Goal: Task Accomplishment & Management: Manage account settings

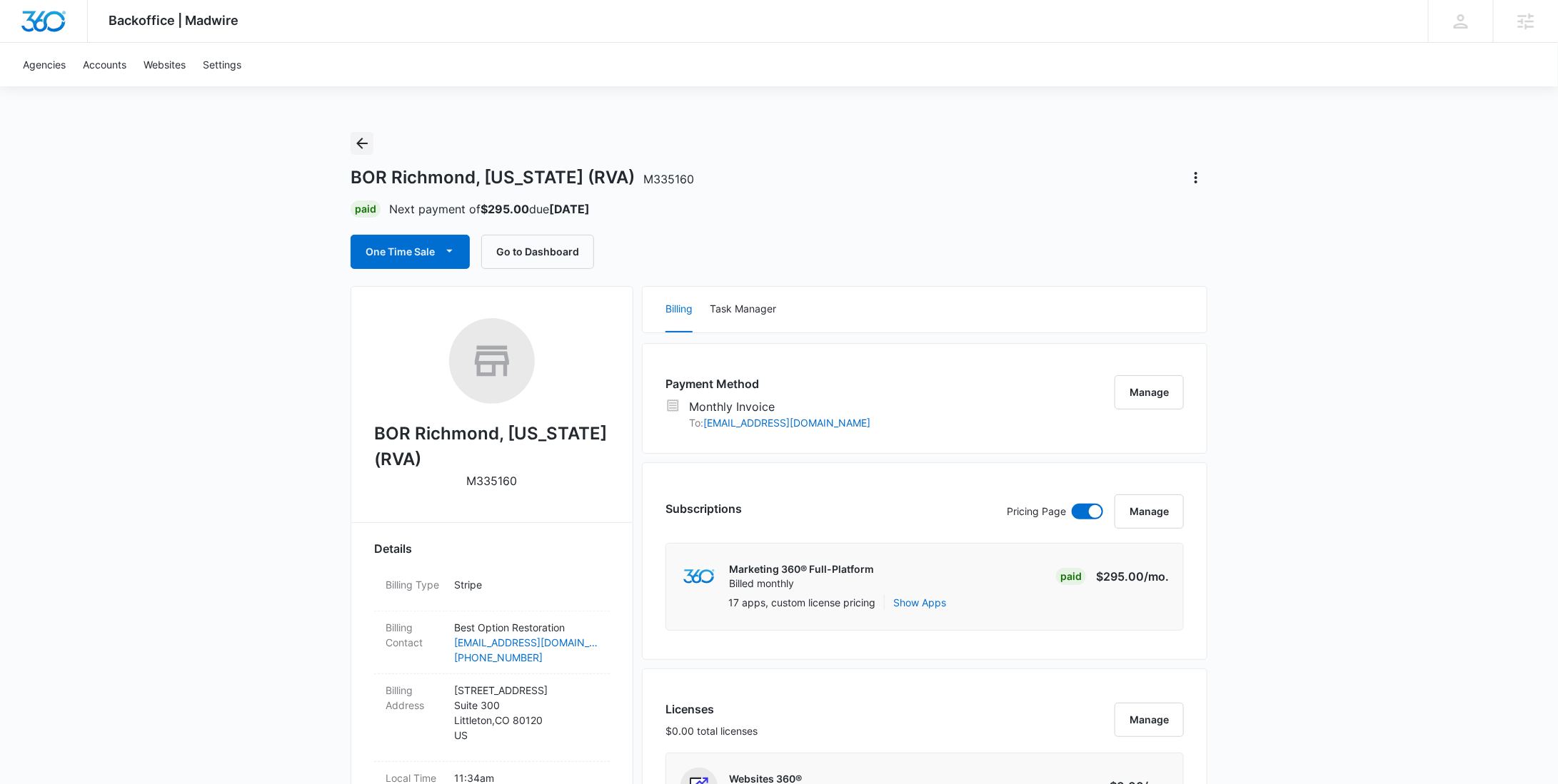
click at [357, 146] on icon "Back" at bounding box center [362, 143] width 17 height 17
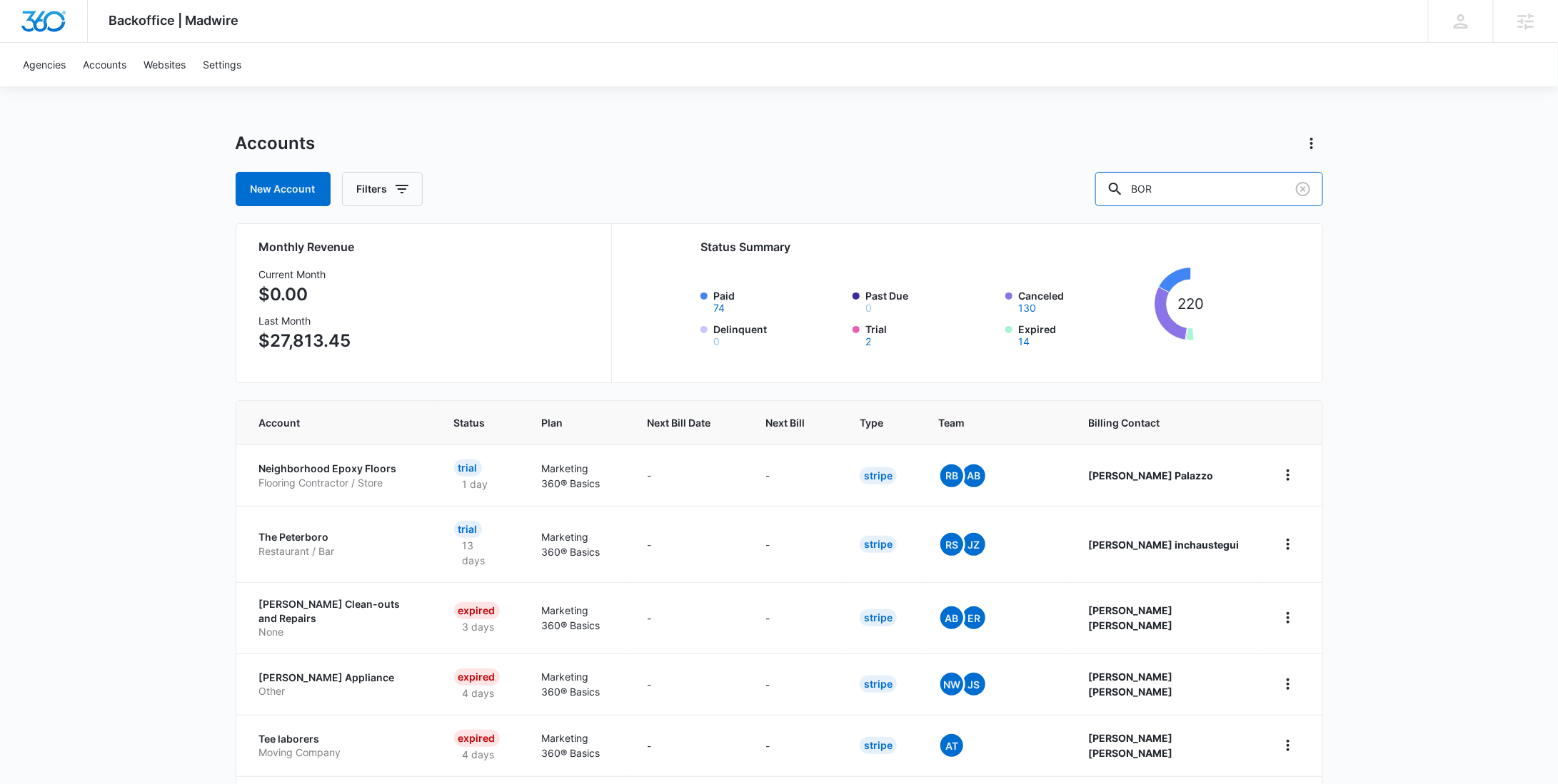
drag, startPoint x: 1232, startPoint y: 183, endPoint x: 1112, endPoint y: 182, distance: 120.0
click at [1113, 182] on div "New Account Filters BOR" at bounding box center [779, 189] width 1087 height 34
paste input "M316896"
type input "M316896"
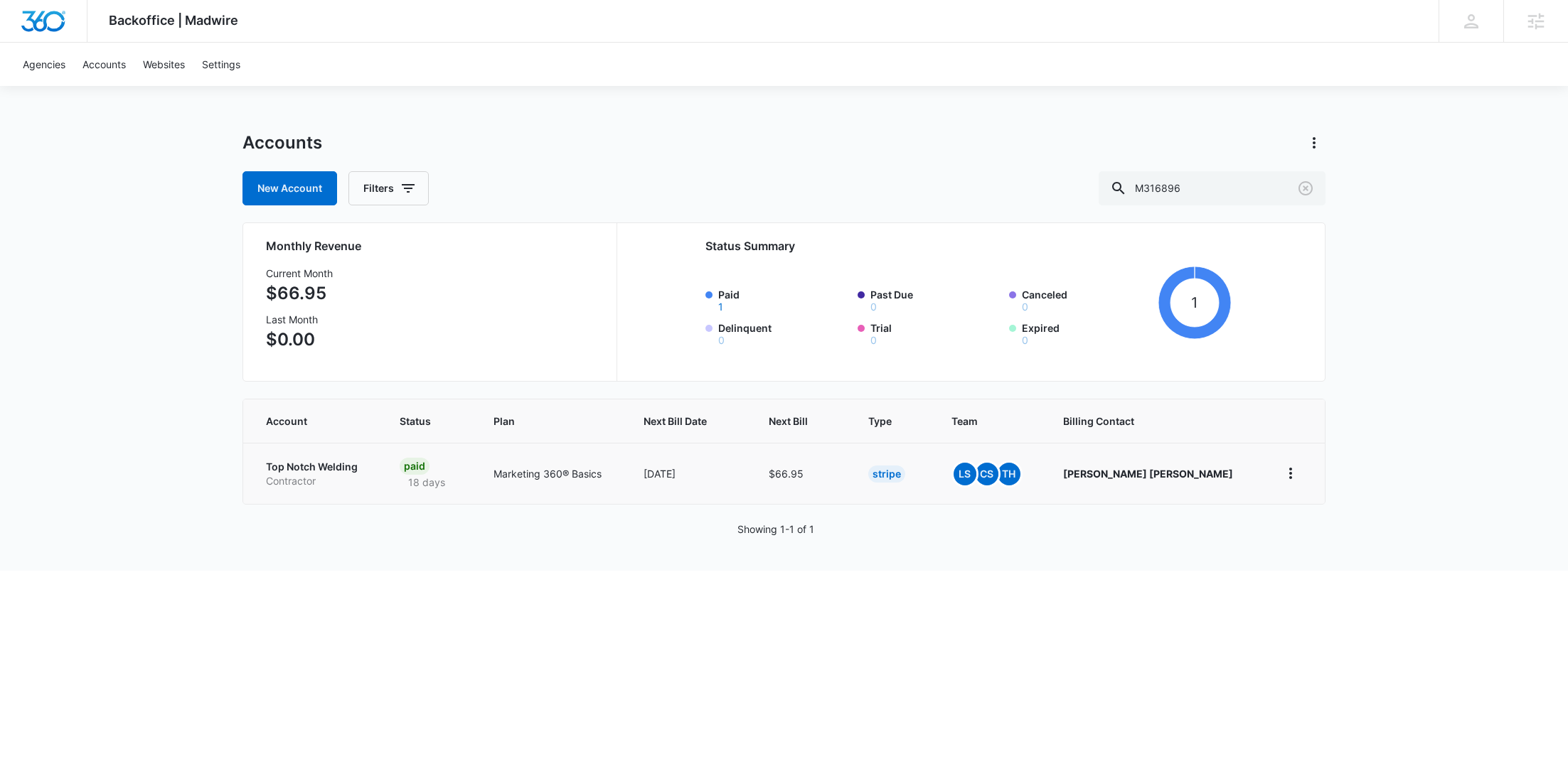
click at [459, 473] on div "Paid 18 days" at bounding box center [429, 474] width 59 height 32
click at [357, 468] on p "Top Notch Welding" at bounding box center [316, 467] width 100 height 14
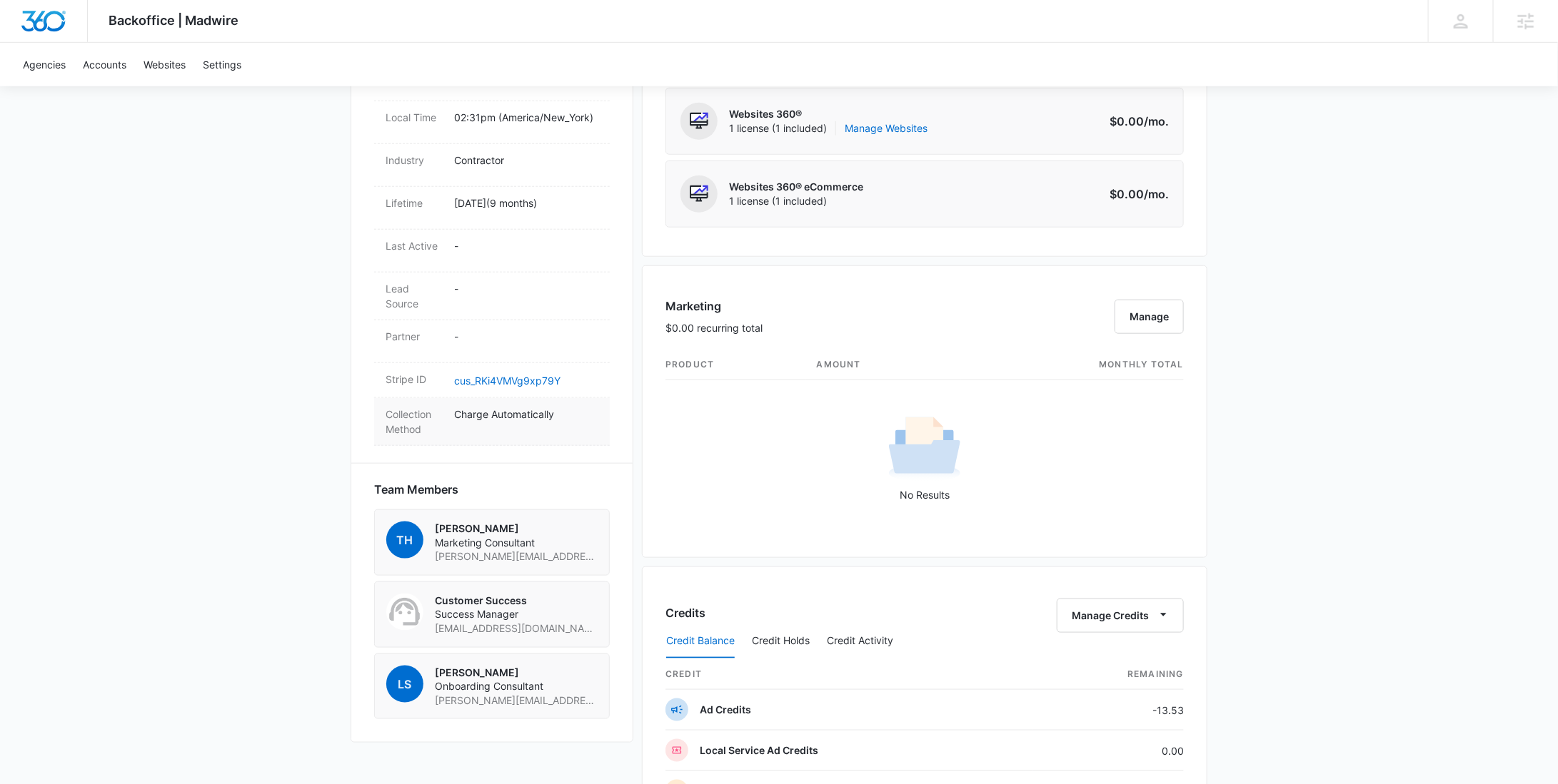
scroll to position [660, 0]
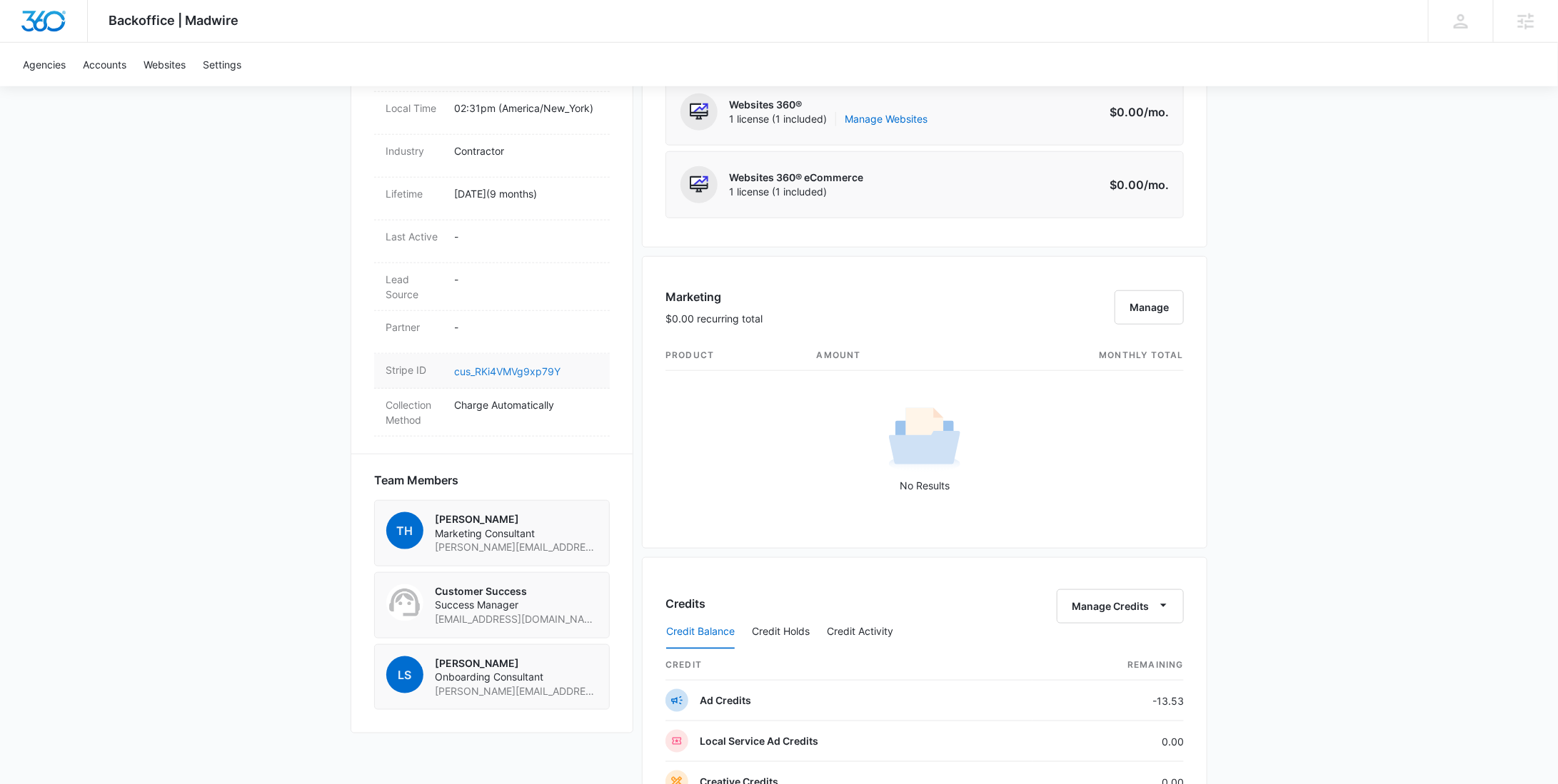
click at [506, 365] on link "cus_RKi4VMVg9xp79Y" at bounding box center [507, 372] width 106 height 12
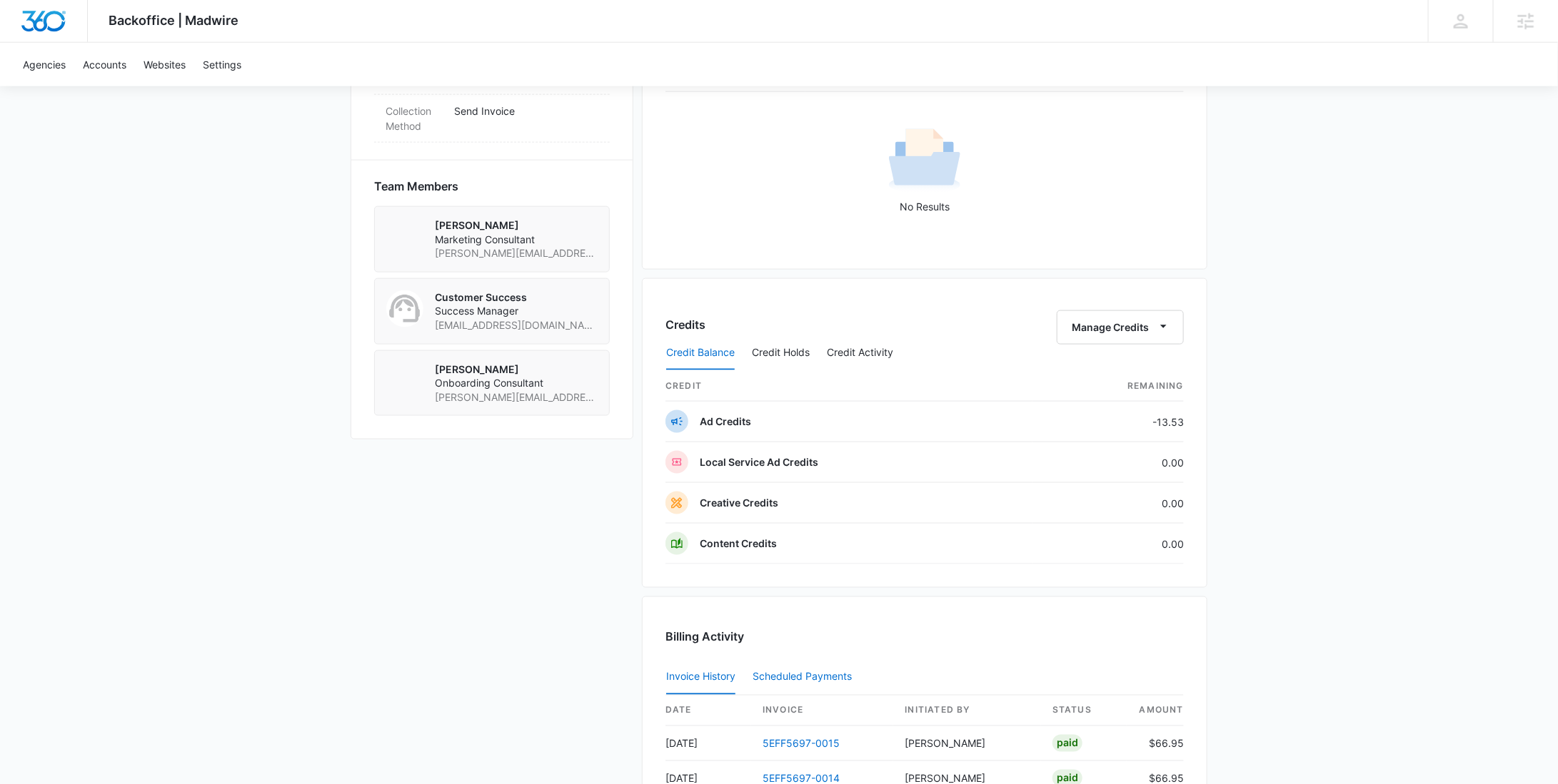
scroll to position [1309, 0]
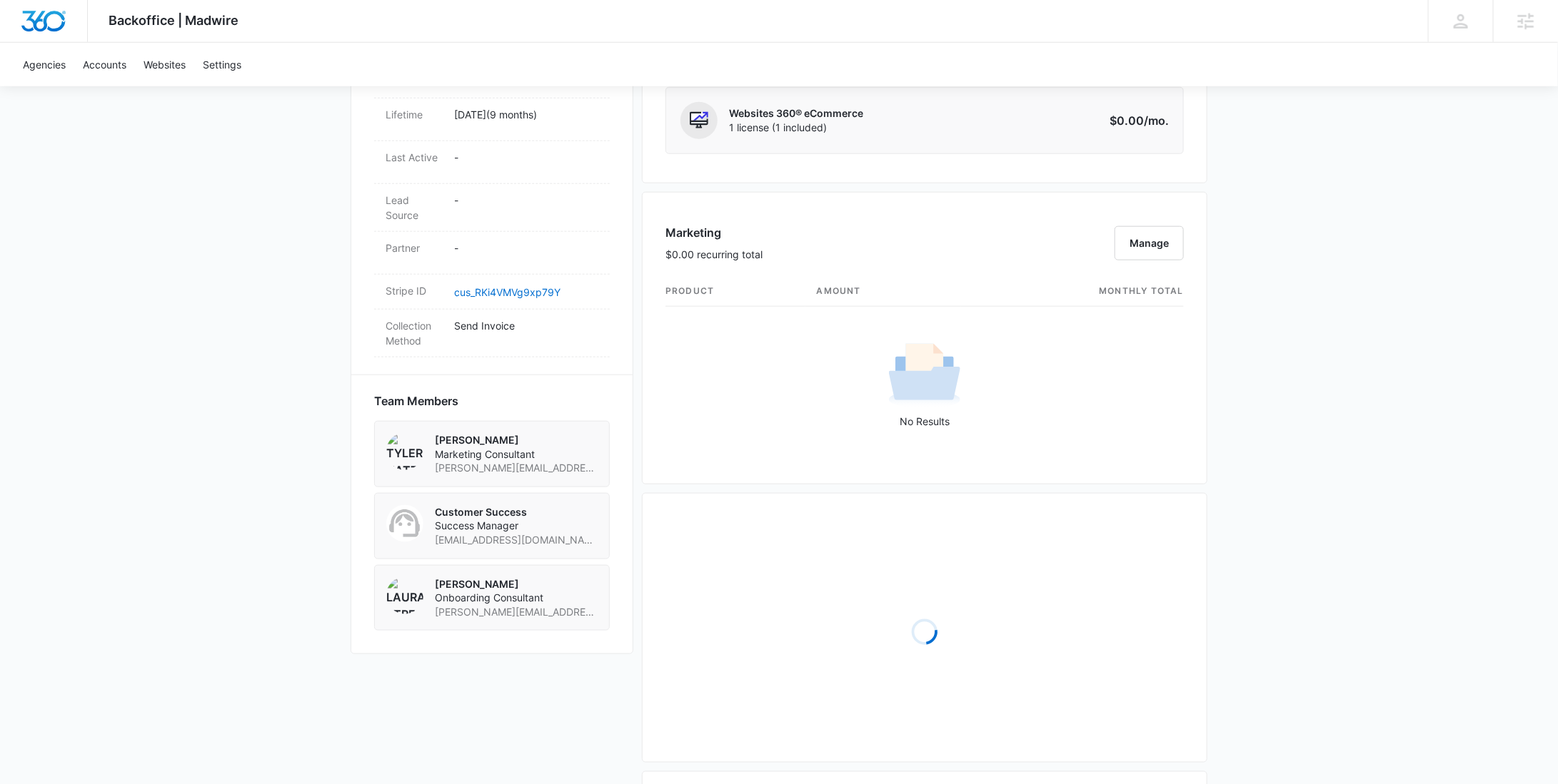
scroll to position [1270, 0]
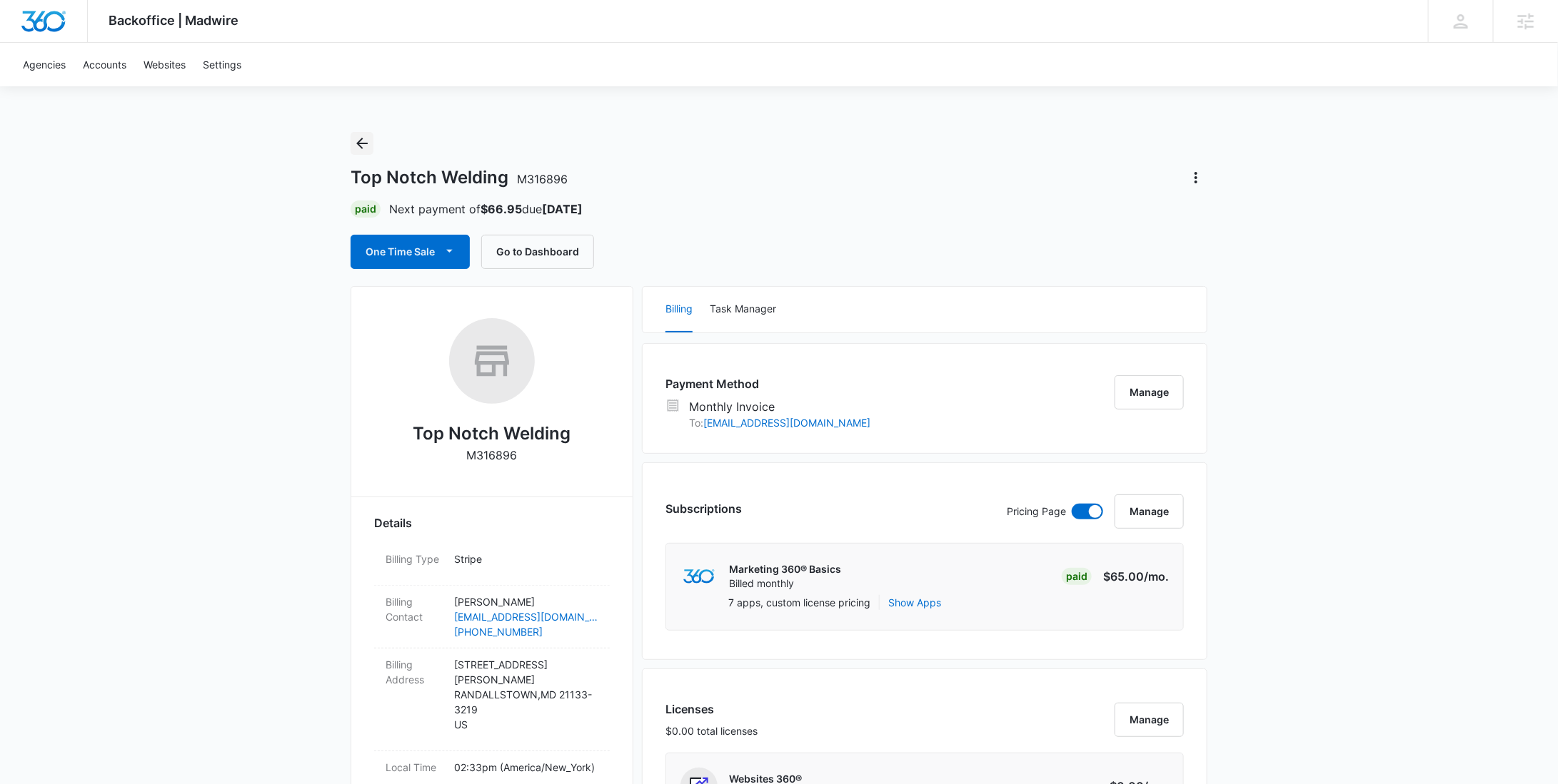
drag, startPoint x: 364, startPoint y: 142, endPoint x: 416, endPoint y: 143, distance: 52.0
click at [364, 142] on icon "Back" at bounding box center [362, 143] width 17 height 17
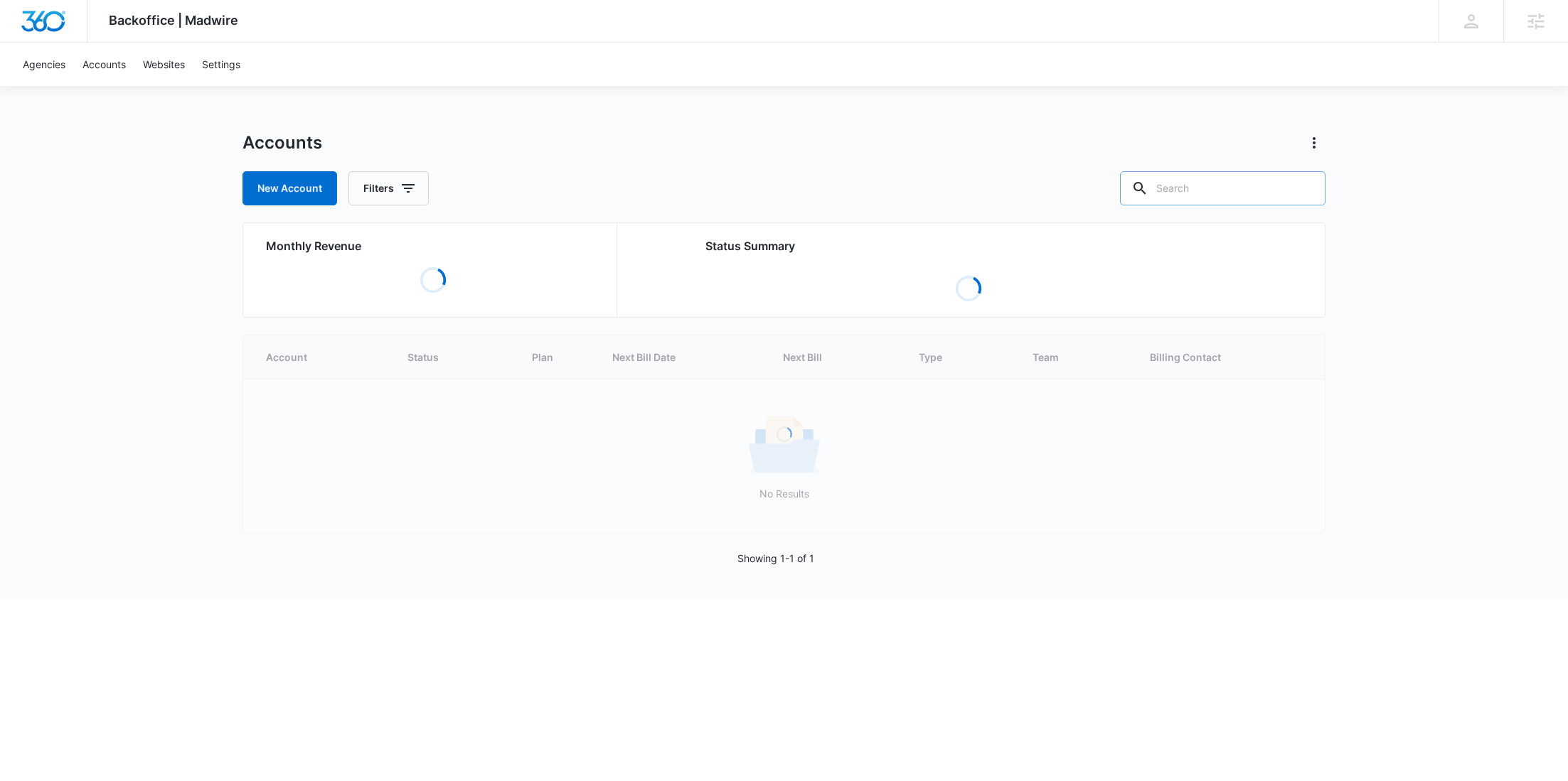
click at [1266, 186] on input "text" at bounding box center [1223, 188] width 206 height 34
paste input "M336750"
type input "M336750"
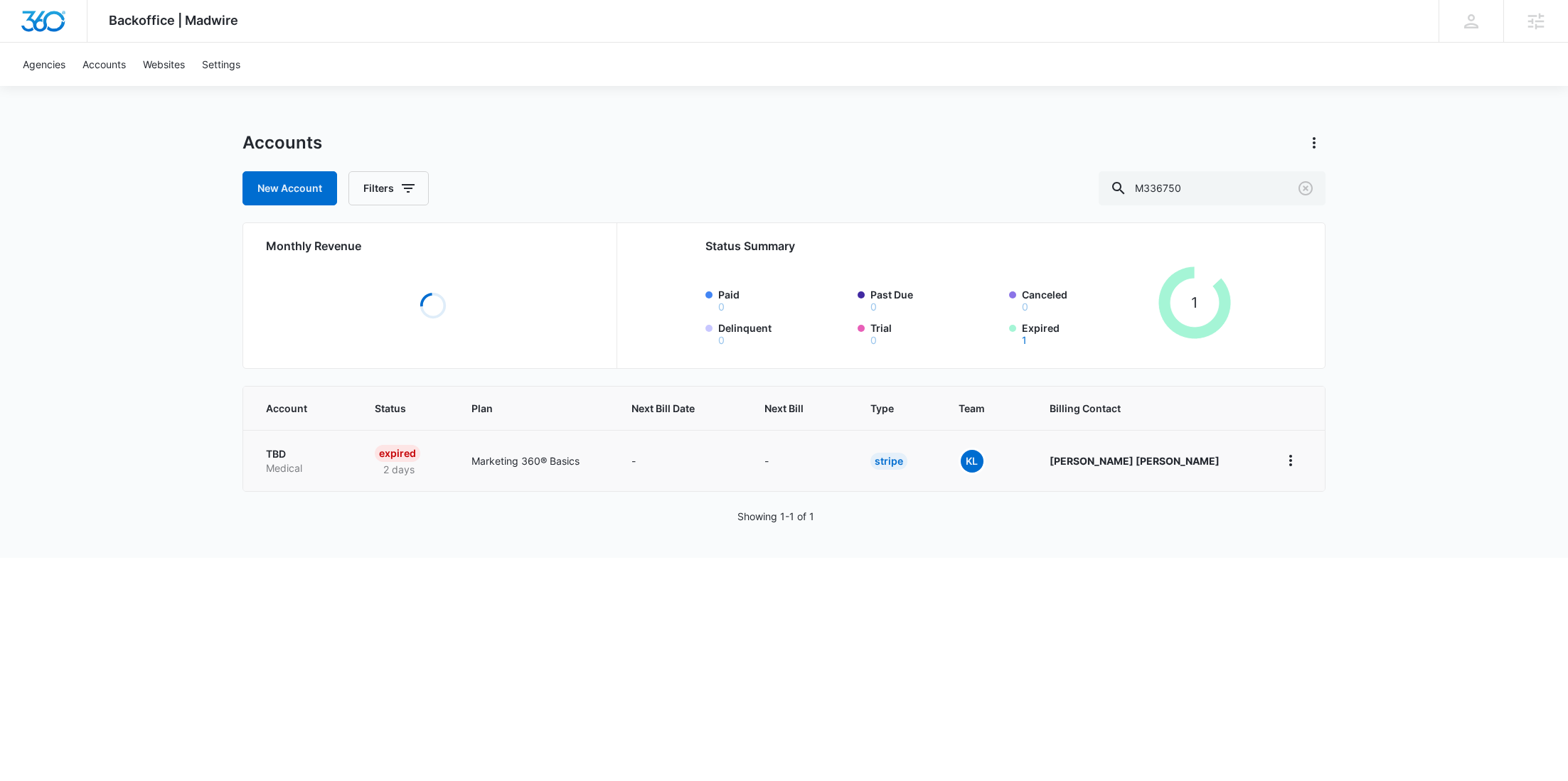
click at [289, 459] on p "TBD" at bounding box center [303, 454] width 75 height 14
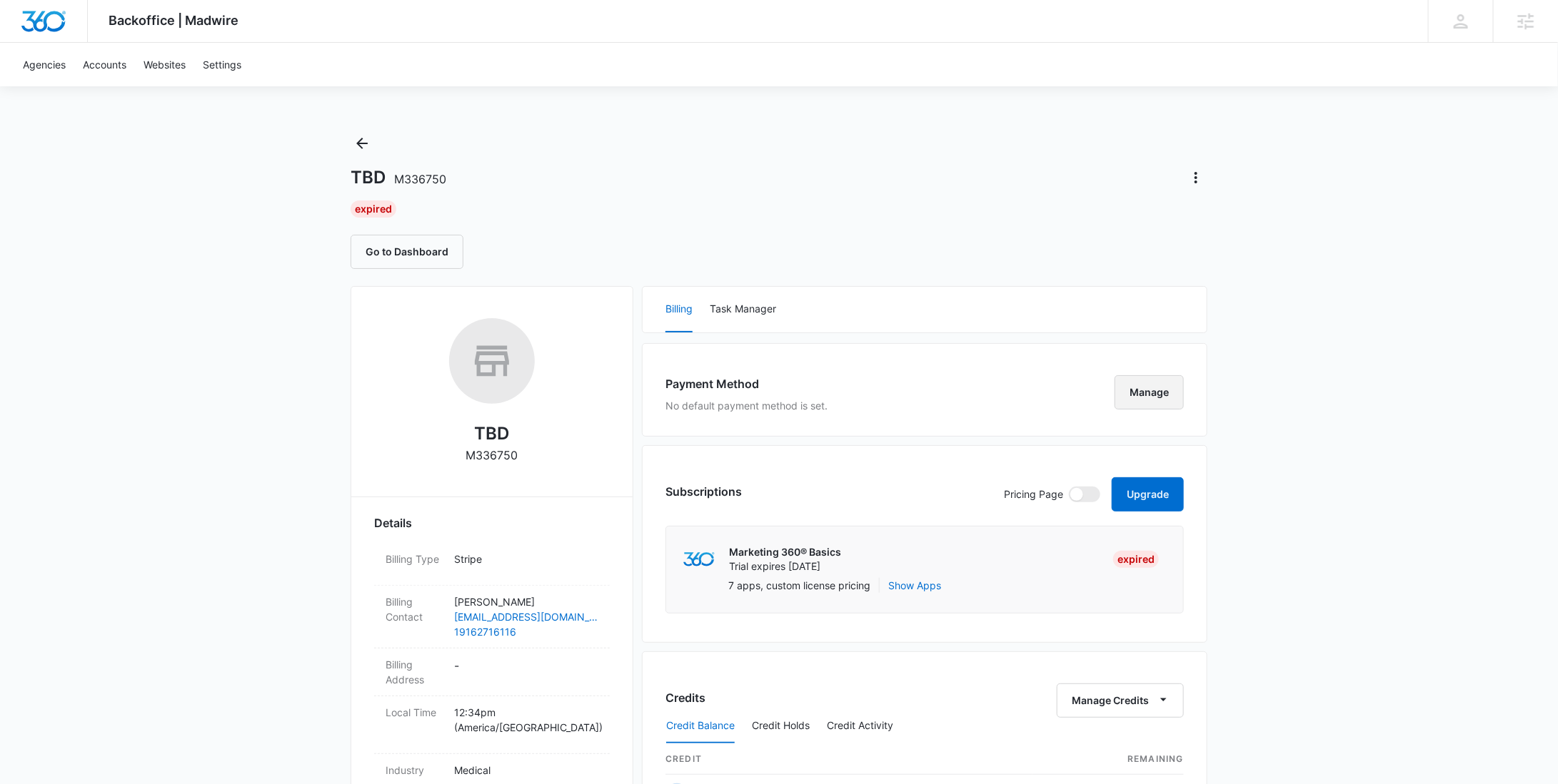
click at [1167, 379] on button "Manage" at bounding box center [1148, 392] width 69 height 34
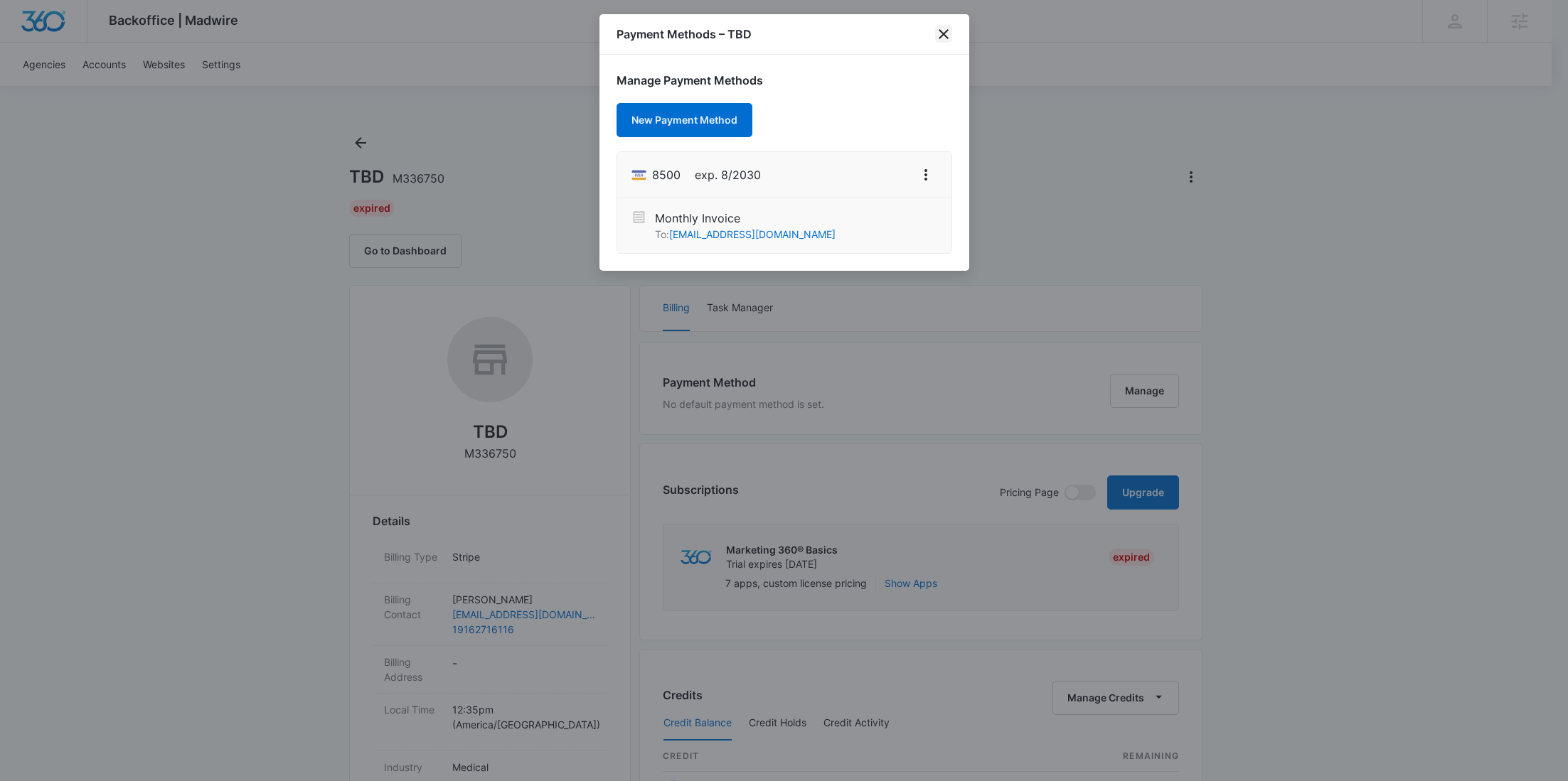
click at [940, 33] on icon "close" at bounding box center [944, 34] width 17 height 17
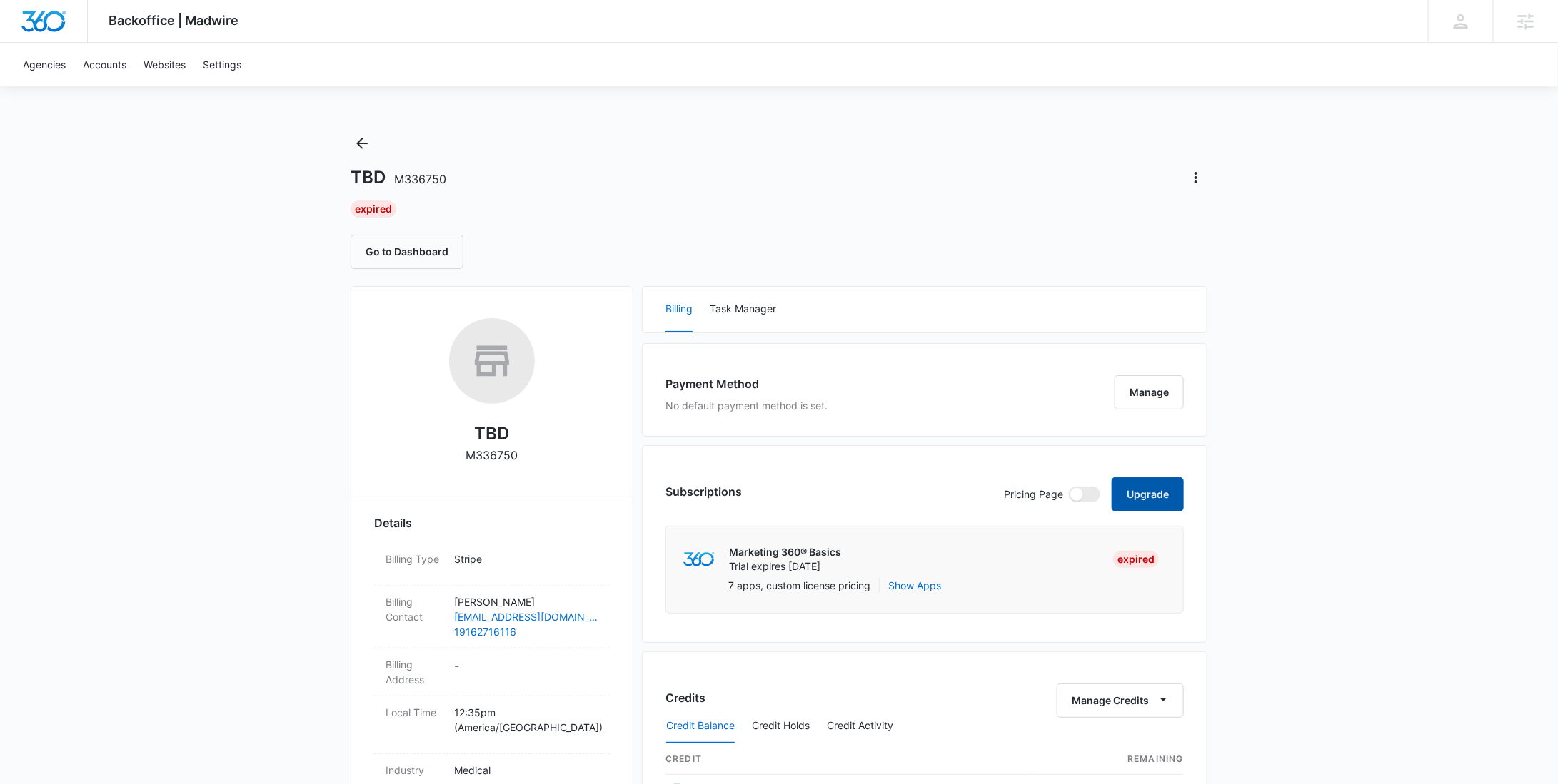
click at [1167, 502] on button "Upgrade" at bounding box center [1147, 494] width 72 height 34
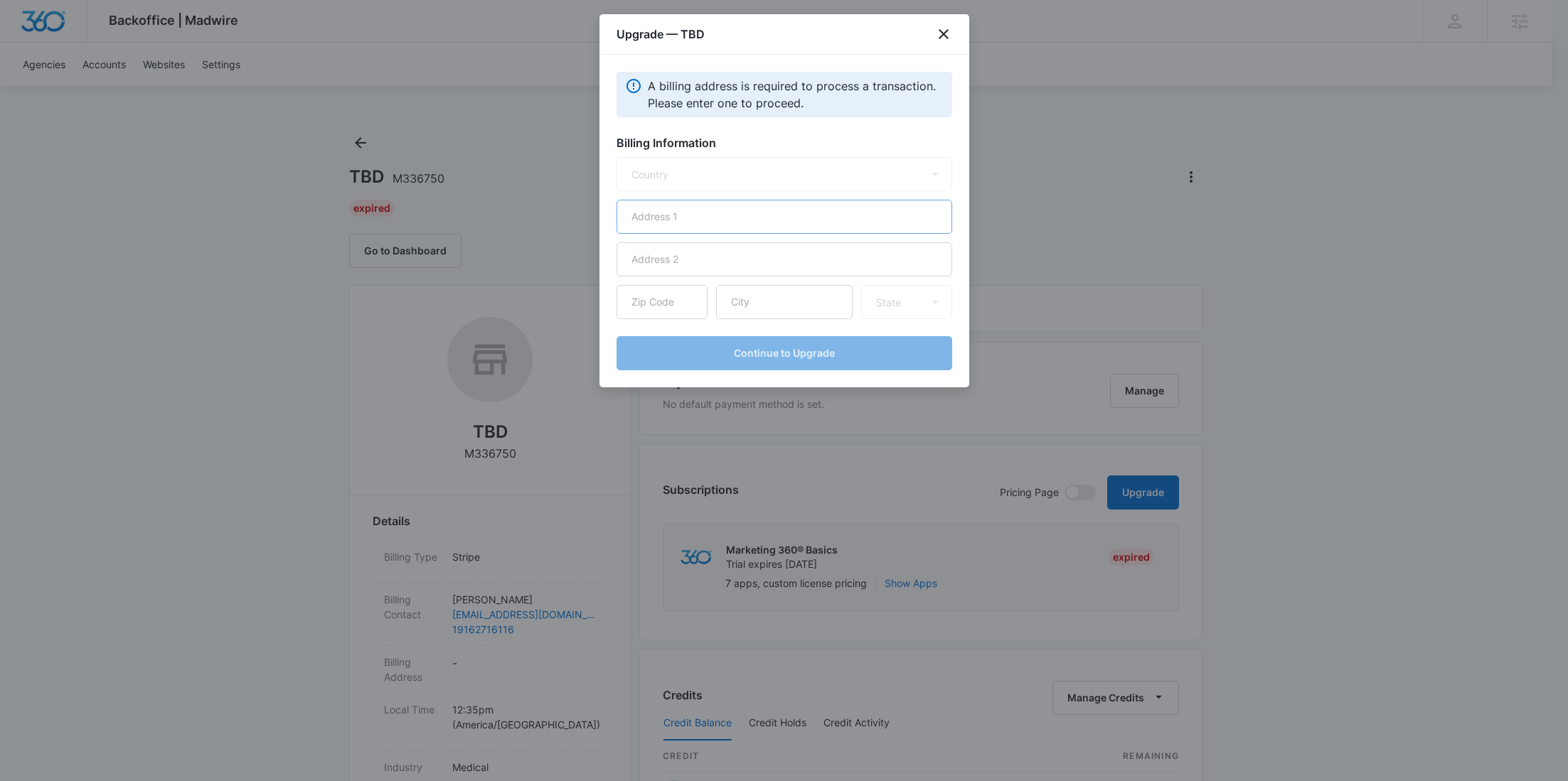
select select "US"
click at [730, 231] on input "text" at bounding box center [784, 216] width 336 height 34
paste input "2635 Clipper Lane"
type input "2635 Clipper Lane"
click at [778, 298] on input "text" at bounding box center [784, 301] width 137 height 34
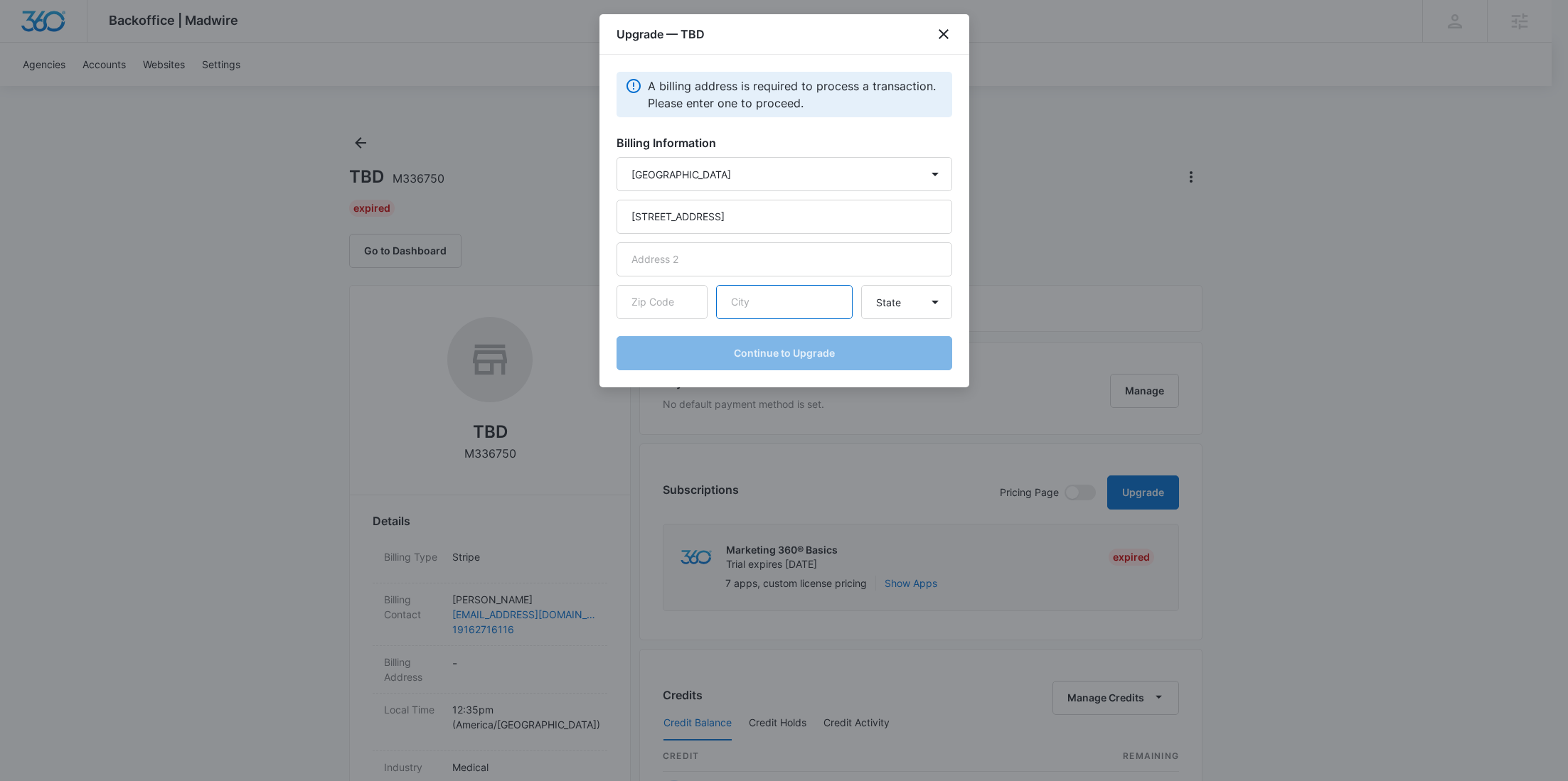
paste input "Lakeport"
type input "Lakeport"
click at [654, 292] on input "text" at bounding box center [662, 301] width 91 height 34
paste input "95453"
type input "95453"
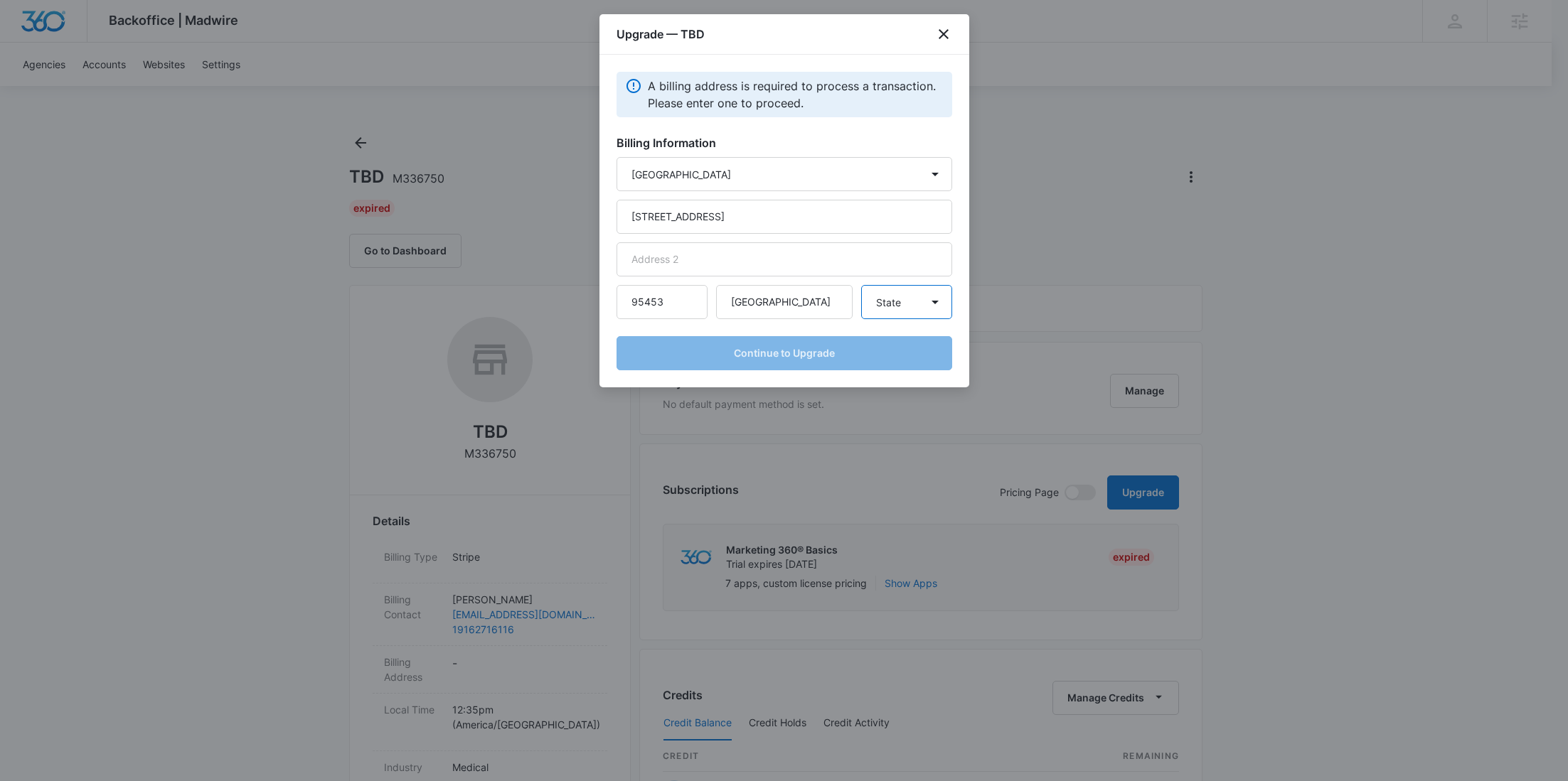
click at [913, 298] on select "State Alaska Alabama Arkansas American Samoa Arizona California Colorado Connec…" at bounding box center [907, 301] width 91 height 34
select select "CA"
click at [861, 285] on select "State Alaska Alabama Arkansas American Samoa Arizona California Colorado Connec…" at bounding box center [907, 301] width 91 height 34
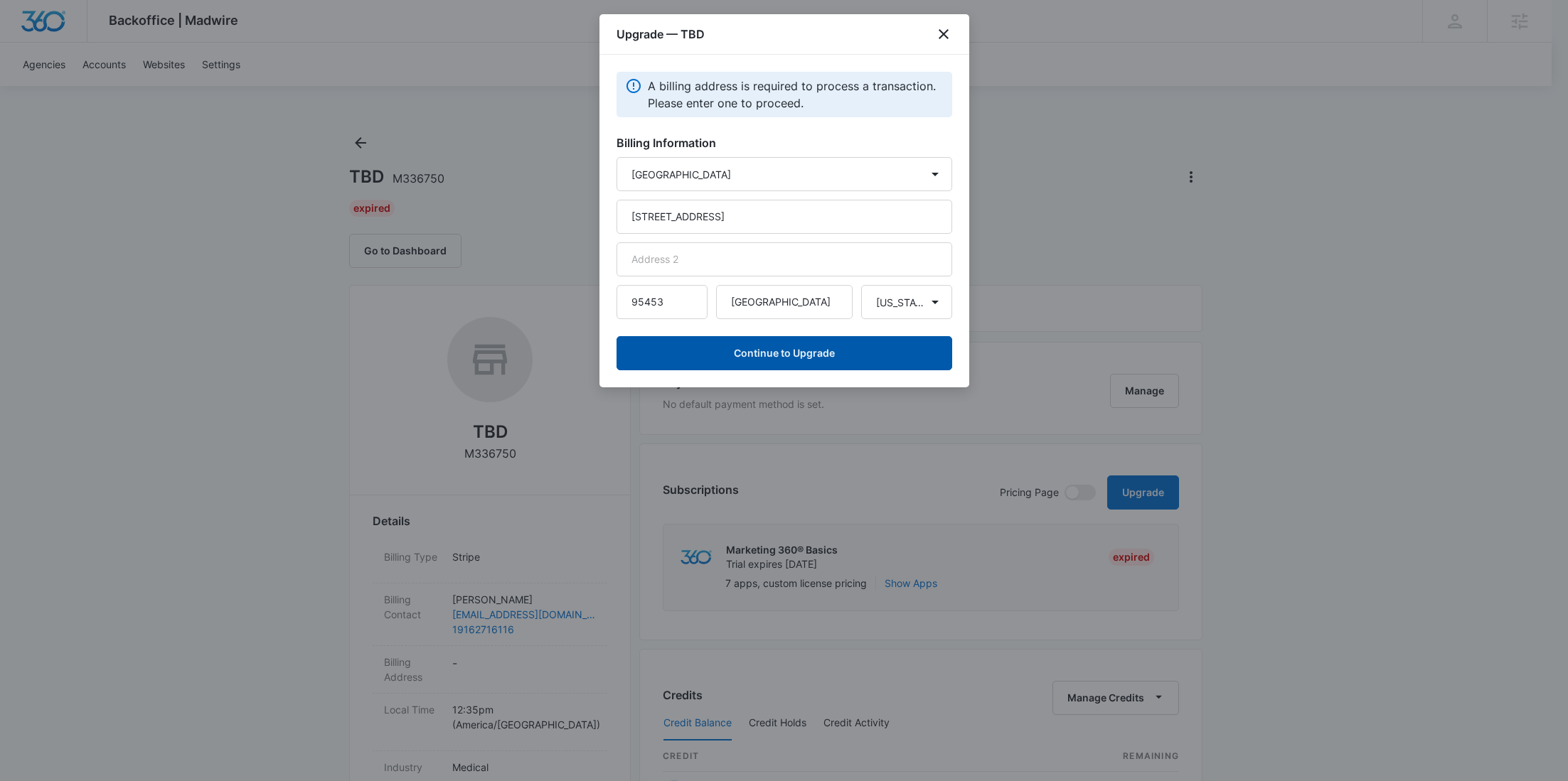
click at [798, 362] on button "Continue to Upgrade" at bounding box center [784, 353] width 336 height 34
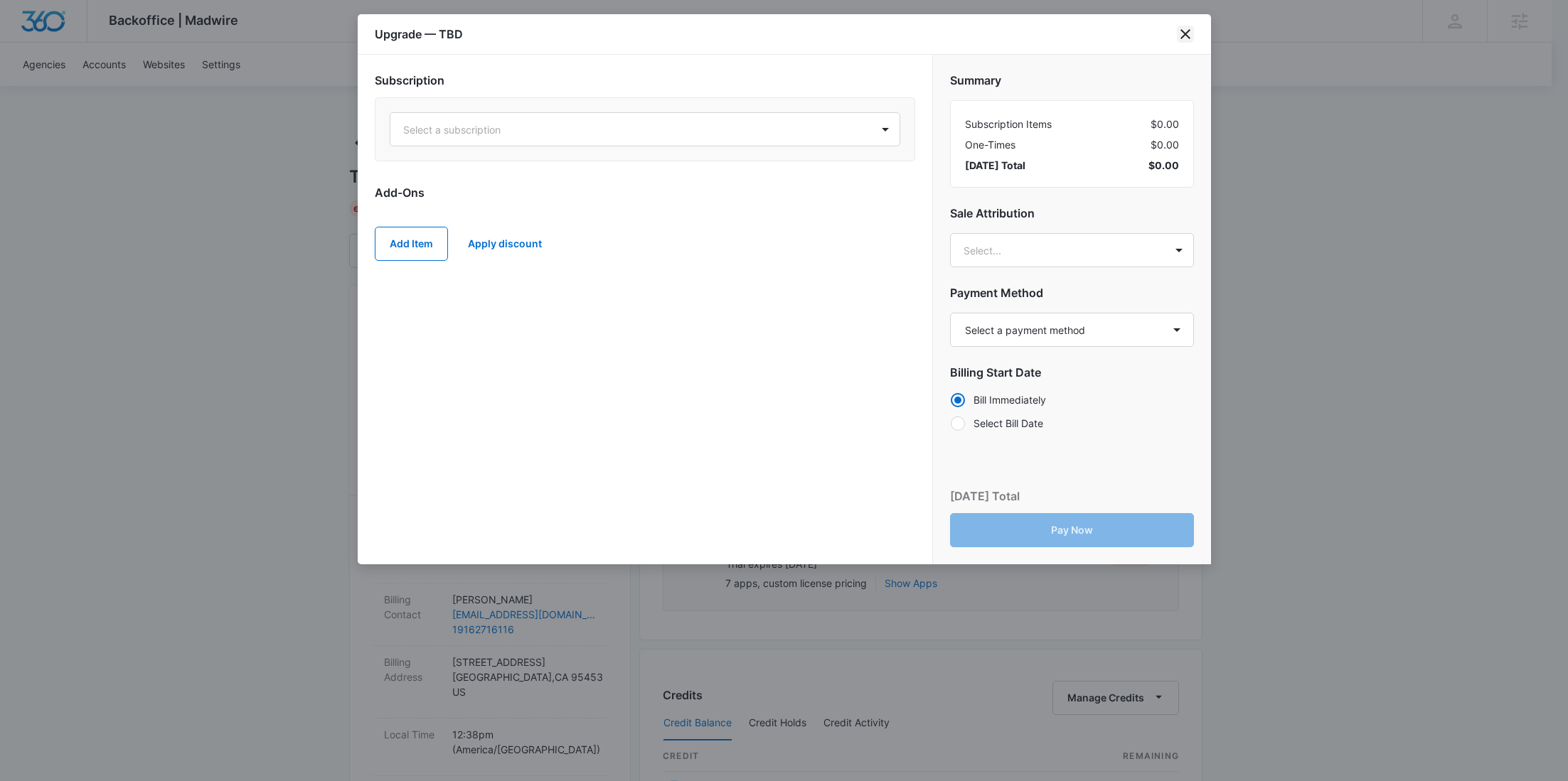
click at [1186, 39] on icon "close" at bounding box center [1186, 34] width 17 height 17
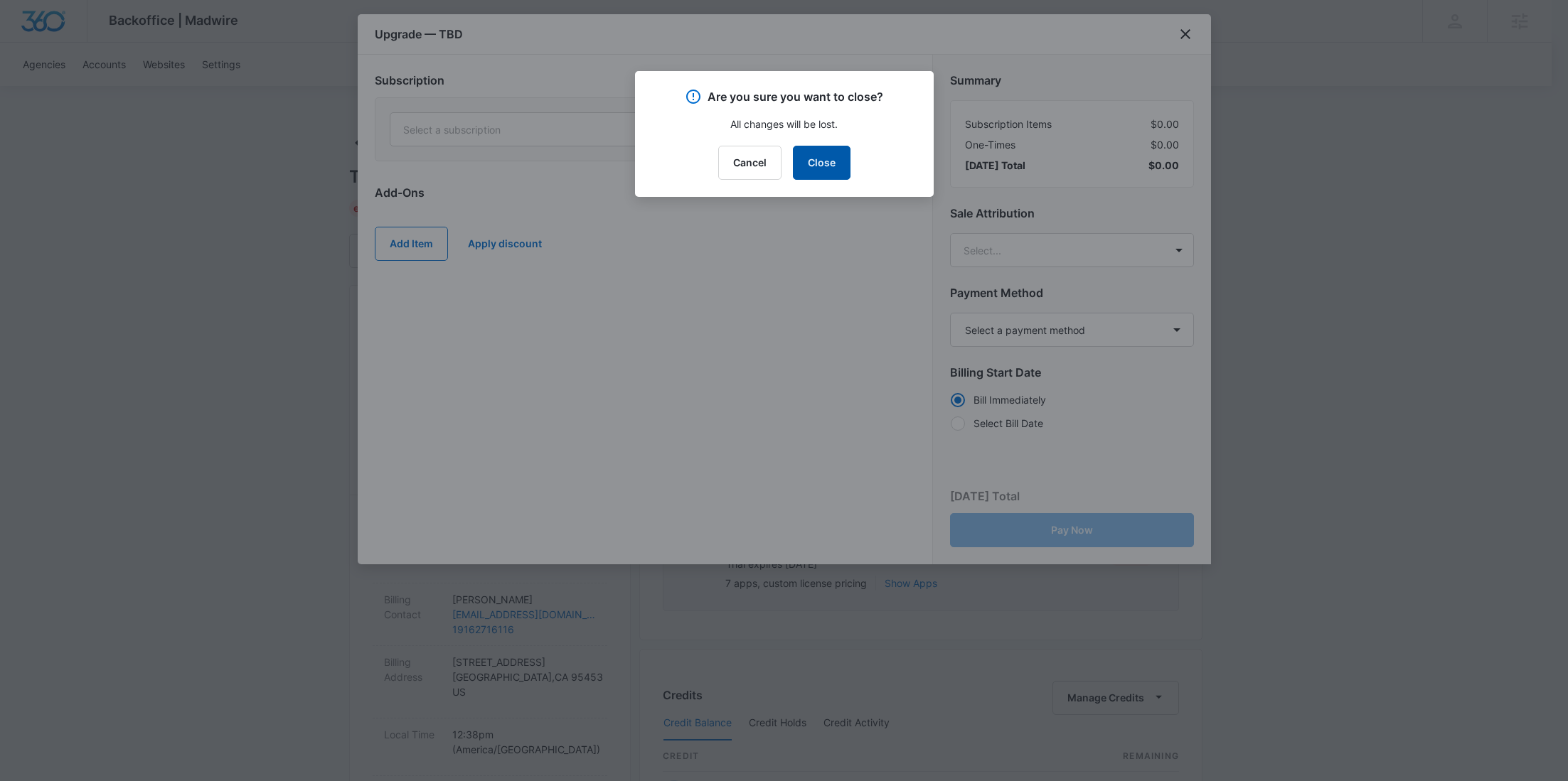
click at [830, 153] on button "Close" at bounding box center [821, 162] width 57 height 34
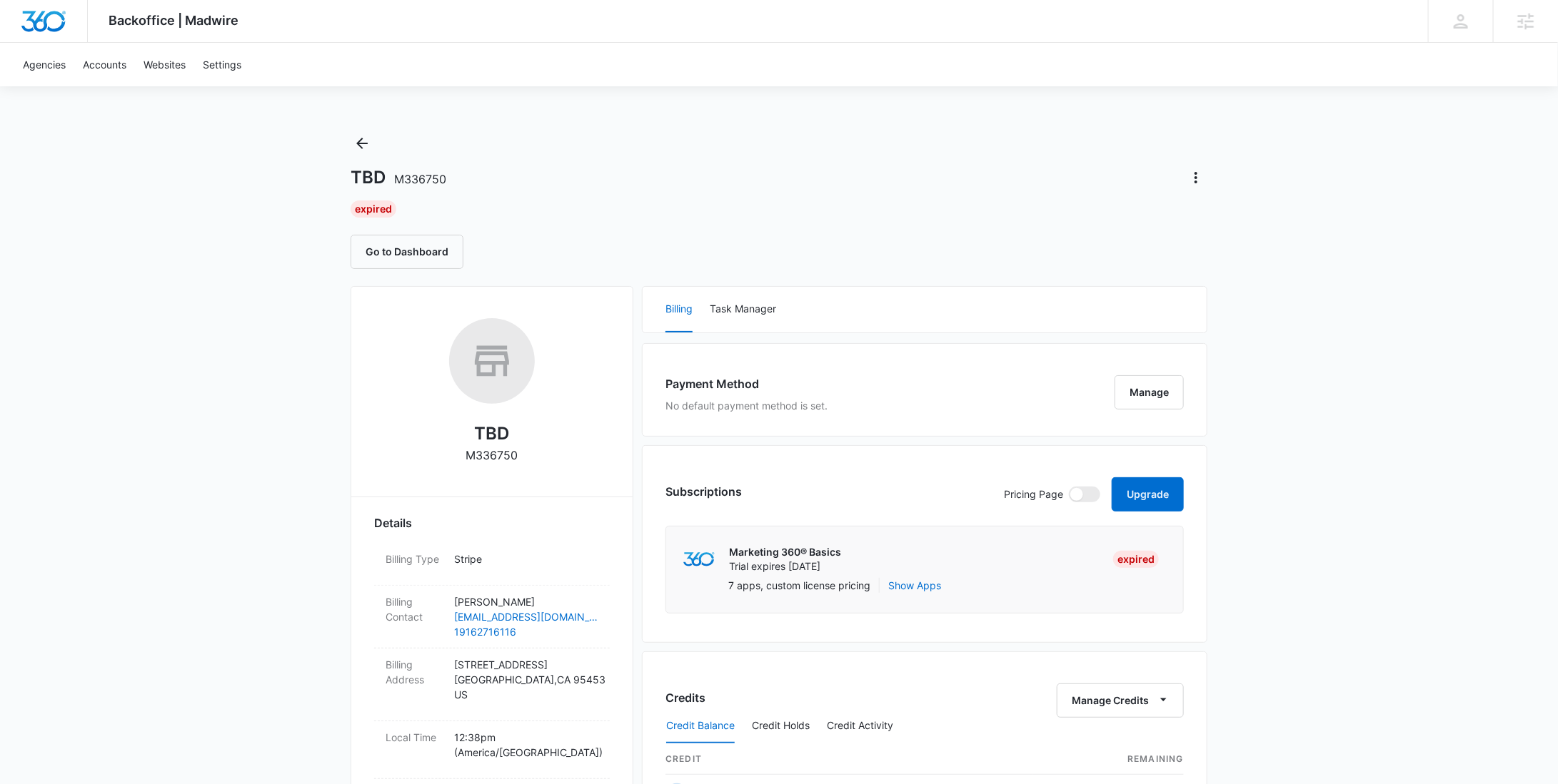
click at [837, 181] on div "TBD M336750" at bounding box center [778, 177] width 856 height 23
click at [358, 136] on icon "Back" at bounding box center [362, 143] width 17 height 17
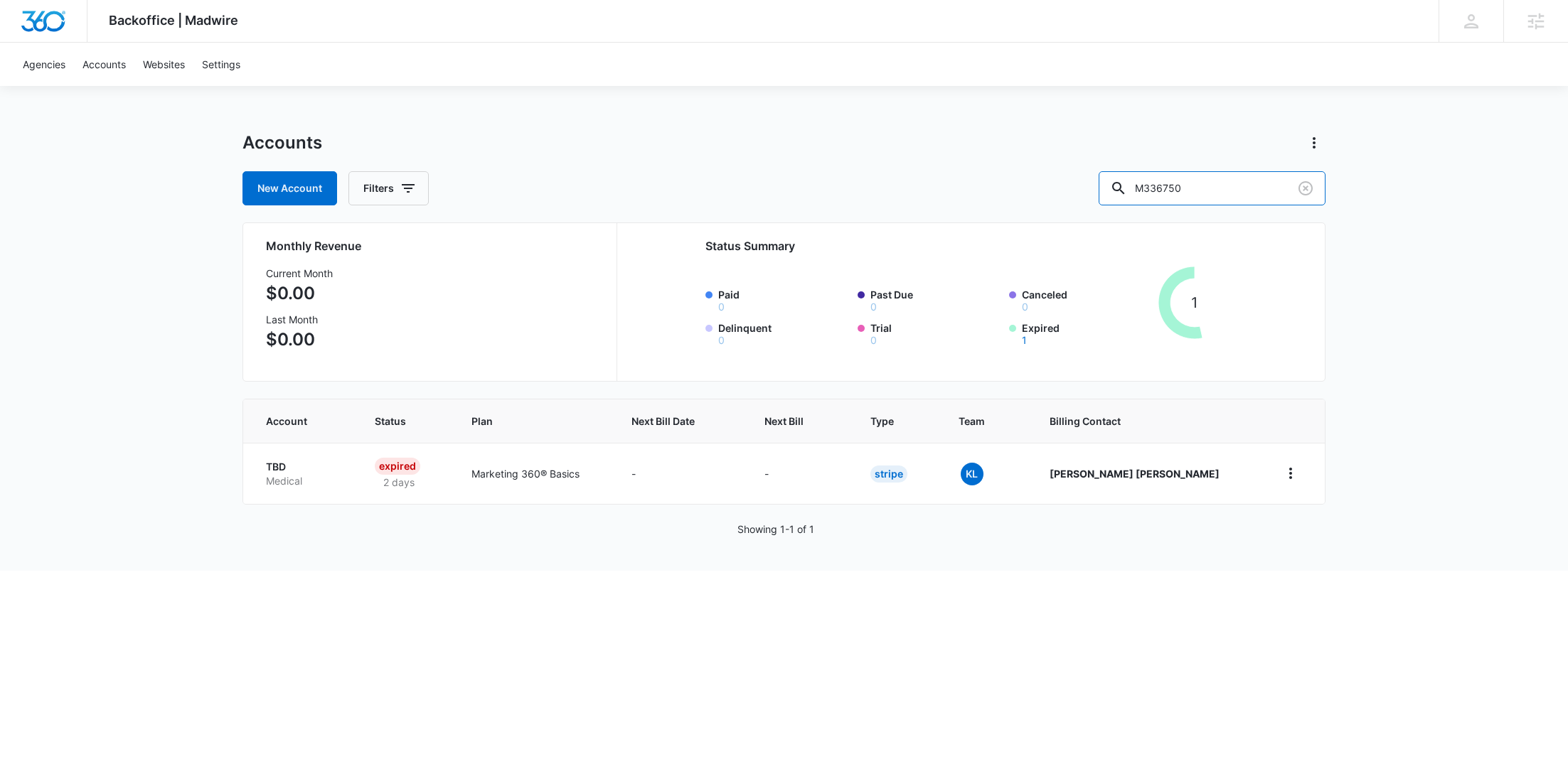
drag, startPoint x: 1142, startPoint y: 174, endPoint x: 1106, endPoint y: 174, distance: 36.0
click at [1106, 174] on div "New Account Filters M336750" at bounding box center [784, 188] width 1083 height 34
drag, startPoint x: 1219, startPoint y: 182, endPoint x: 1059, endPoint y: 183, distance: 160.0
click at [1059, 182] on div "New Account Filters M336750" at bounding box center [784, 188] width 1083 height 34
type input "BOR"
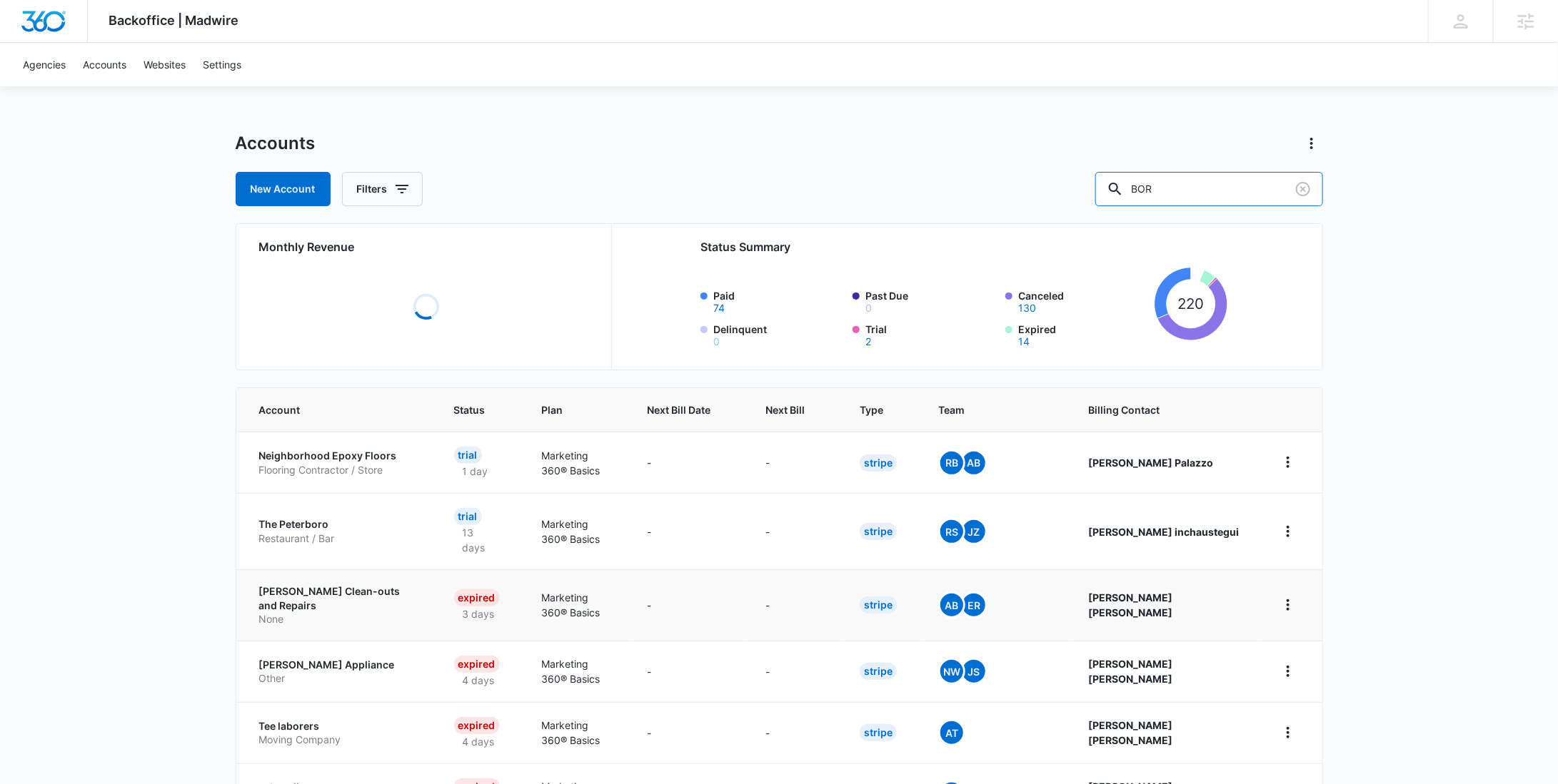
scroll to position [405, 0]
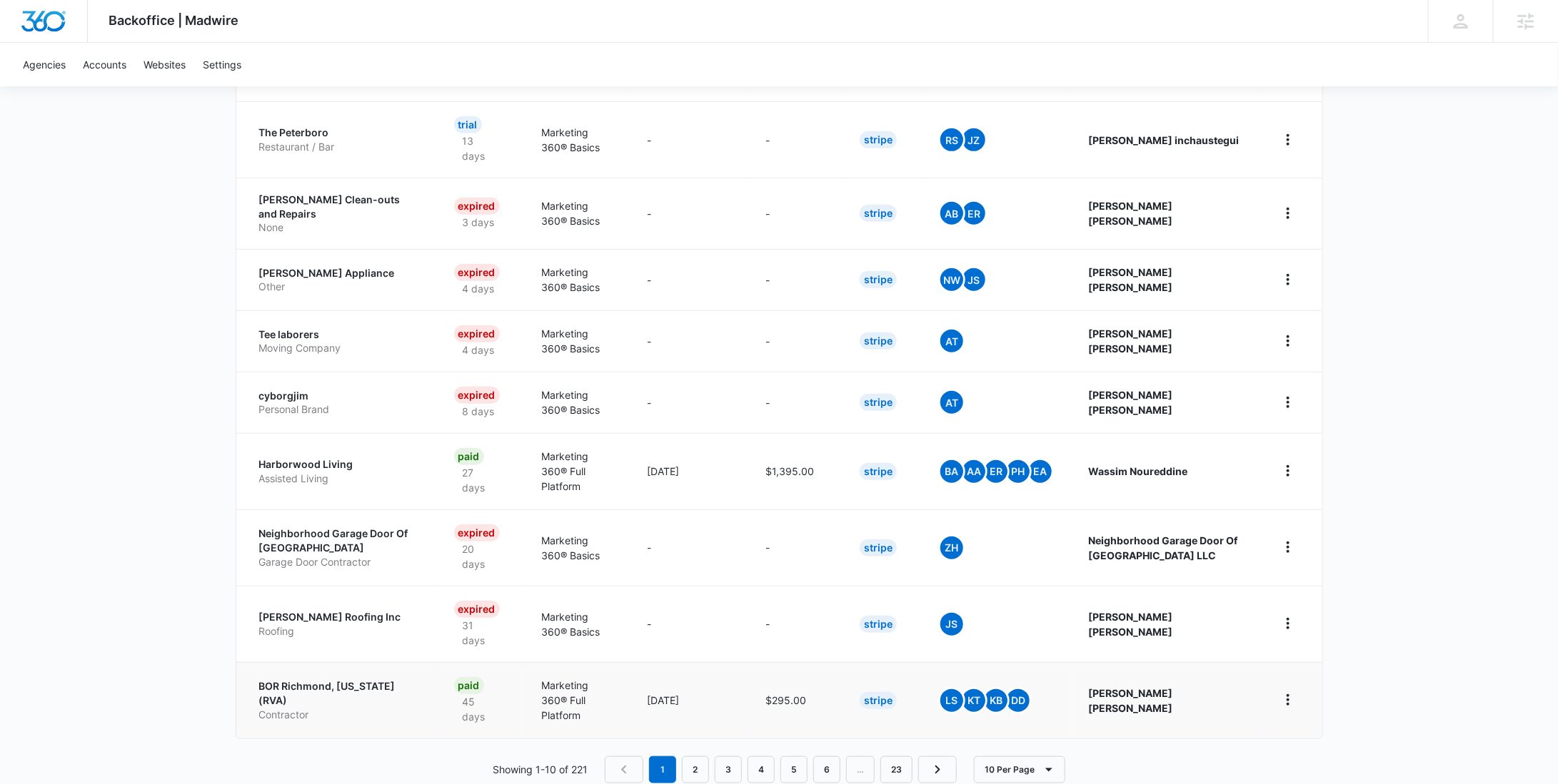
click at [366, 708] on p "Contractor" at bounding box center [340, 715] width 161 height 14
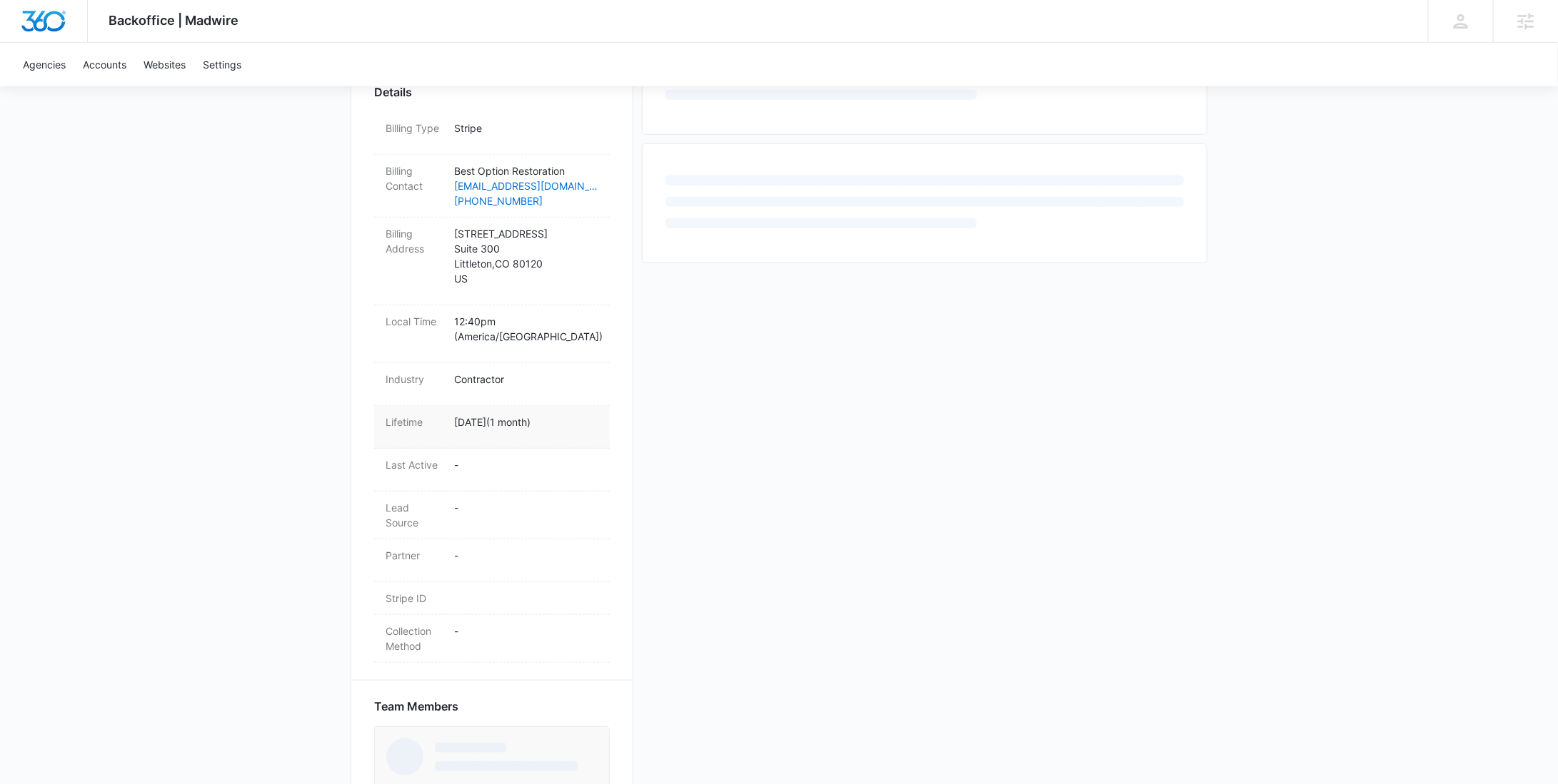
scroll to position [481, 0]
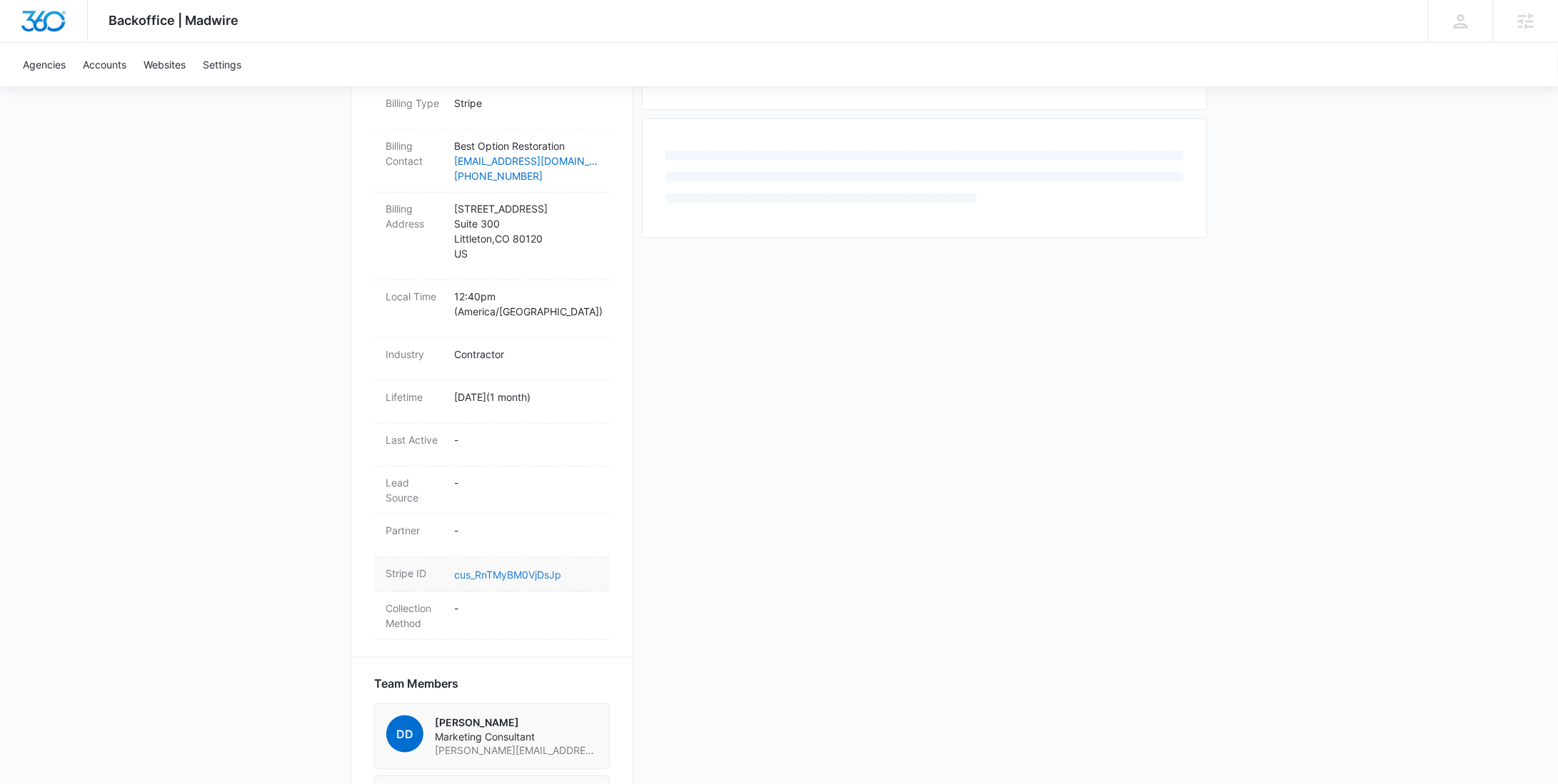
click at [508, 569] on link "cus_RnTMyBM0VjDsJp" at bounding box center [507, 575] width 107 height 12
